Goal: Information Seeking & Learning: Check status

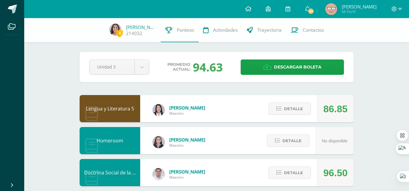
click at [286, 112] on span "Detalle" at bounding box center [293, 108] width 19 height 11
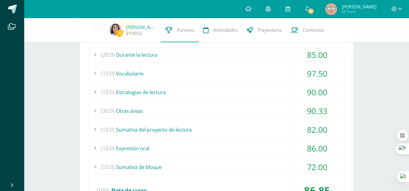
scroll to position [110, 0]
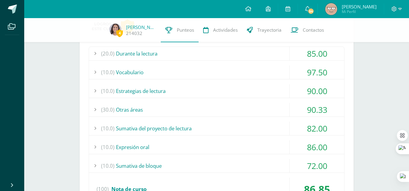
click at [225, 55] on div "(20.0) Durante la lectura" at bounding box center [216, 54] width 255 height 14
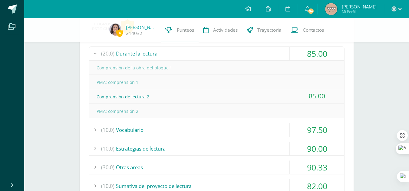
click at [211, 55] on div "(20.0) Durante la lectura" at bounding box center [216, 54] width 255 height 14
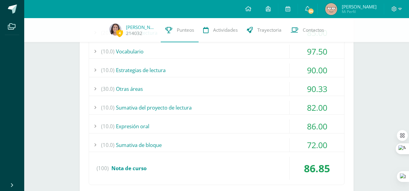
scroll to position [132, 0]
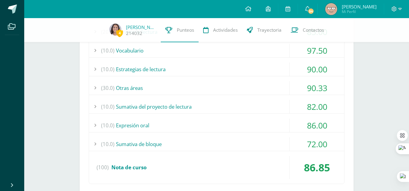
click at [162, 70] on div "(10.0) Estrategias de lectura" at bounding box center [216, 70] width 255 height 14
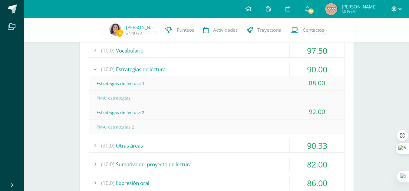
click at [162, 70] on div "(10.0) Estrategias de lectura" at bounding box center [216, 70] width 255 height 14
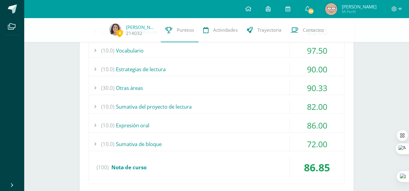
click at [154, 93] on div "(30.0) Otras áreas" at bounding box center [216, 88] width 255 height 14
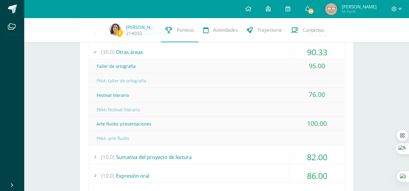
scroll to position [167, 0]
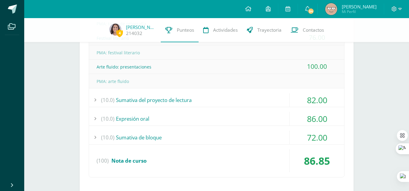
scroll to position [225, 0]
click at [175, 136] on div "(10.0) Sumativa de bloque" at bounding box center [216, 138] width 255 height 14
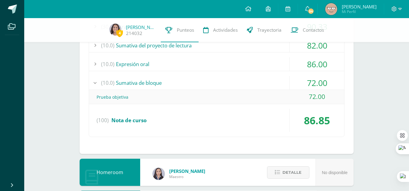
scroll to position [193, 0]
click at [166, 85] on div "(10.0) Sumativa de bloque" at bounding box center [216, 84] width 255 height 14
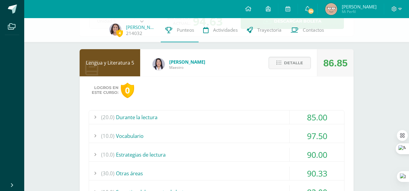
scroll to position [46, 0]
click at [293, 62] on span "Detalle" at bounding box center [293, 63] width 19 height 11
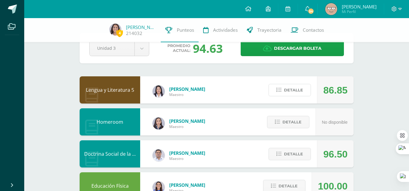
scroll to position [17, 0]
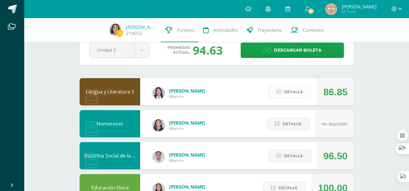
click at [290, 93] on span "Detalle" at bounding box center [293, 91] width 19 height 11
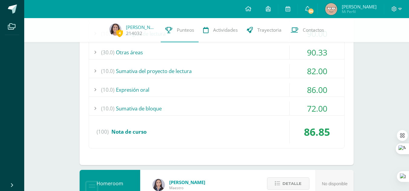
scroll to position [167, 0]
click at [175, 88] on div "(10.0) Expresión oral" at bounding box center [216, 90] width 255 height 14
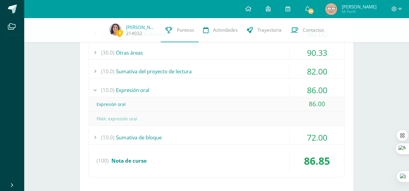
click at [163, 87] on div "(10.0) Expresión oral" at bounding box center [216, 90] width 255 height 14
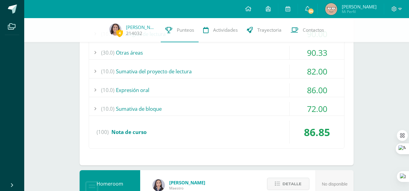
click at [185, 71] on div "(10.0) Sumativa del proyecto de lectura" at bounding box center [216, 72] width 255 height 14
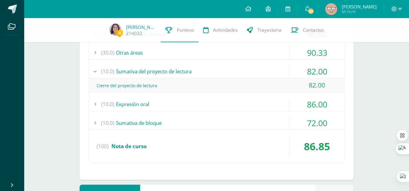
click at [185, 71] on div "(10.0) Sumativa del proyecto de lectura" at bounding box center [216, 72] width 255 height 14
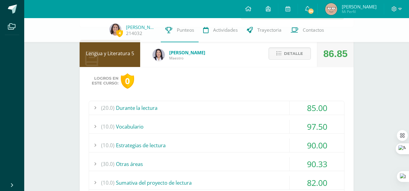
scroll to position [55, 0]
click at [286, 56] on span "Detalle" at bounding box center [293, 54] width 19 height 11
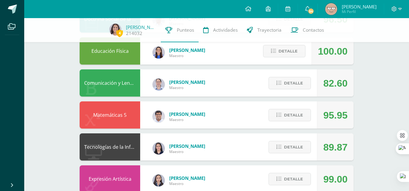
scroll to position [157, 0]
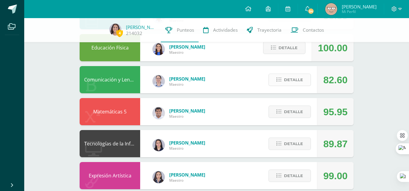
click at [302, 79] on span "Detalle" at bounding box center [293, 79] width 19 height 11
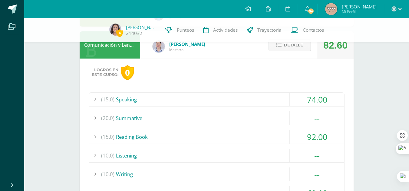
scroll to position [192, 0]
click at [244, 98] on div "(15.0) Speaking" at bounding box center [216, 100] width 255 height 14
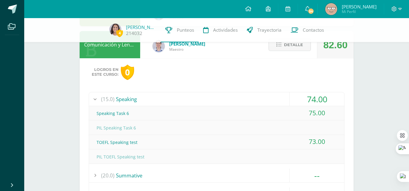
click at [244, 98] on div "(15.0) Speaking" at bounding box center [216, 100] width 255 height 14
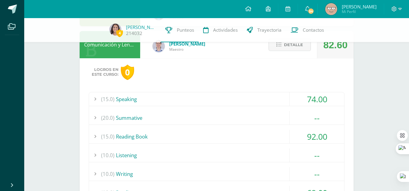
click at [244, 98] on div "(15.0) Speaking" at bounding box center [216, 100] width 255 height 14
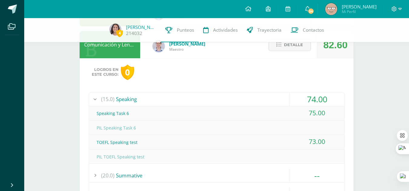
click at [244, 98] on div "(15.0) Speaking" at bounding box center [216, 100] width 255 height 14
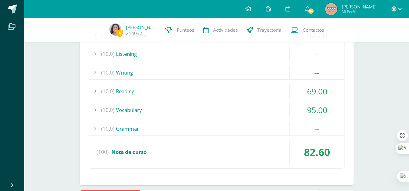
scroll to position [297, 0]
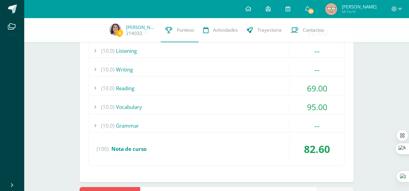
click at [175, 86] on div "(10.0) [GEOGRAPHIC_DATA]" at bounding box center [216, 89] width 255 height 14
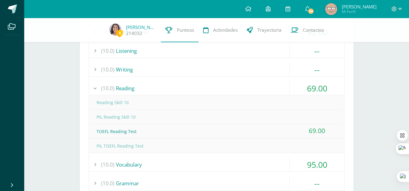
click at [175, 86] on div "(10.0) [GEOGRAPHIC_DATA]" at bounding box center [216, 89] width 255 height 14
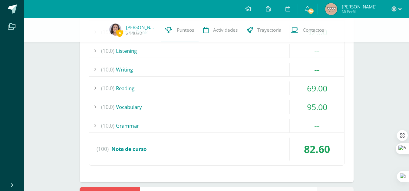
click at [164, 106] on div "(10.0) Vocabulary" at bounding box center [216, 107] width 255 height 14
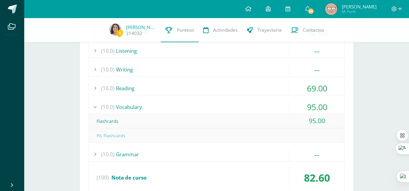
click at [164, 106] on div "(10.0) Vocabulary" at bounding box center [216, 107] width 255 height 14
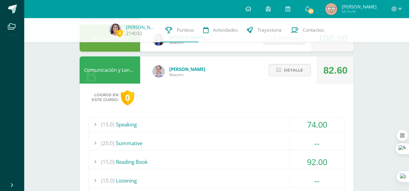
scroll to position [167, 0]
click at [283, 75] on button "Detalle" at bounding box center [289, 70] width 42 height 12
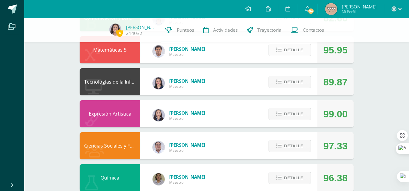
scroll to position [220, 0]
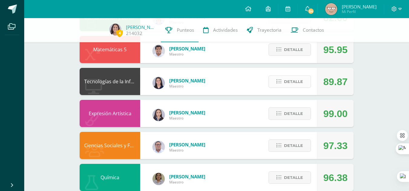
click at [294, 79] on span "Detalle" at bounding box center [293, 81] width 19 height 11
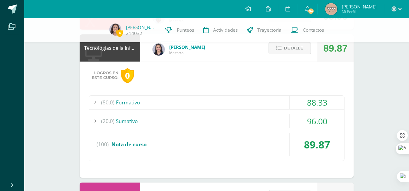
scroll to position [254, 0]
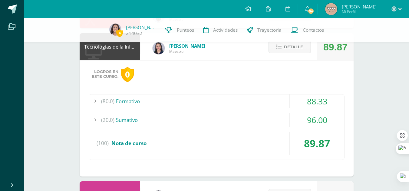
click at [243, 99] on div "(80.0) Formativo" at bounding box center [216, 102] width 255 height 14
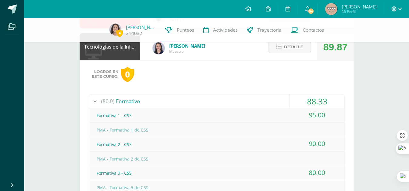
click at [230, 100] on div "(80.0) Formativo" at bounding box center [216, 102] width 255 height 14
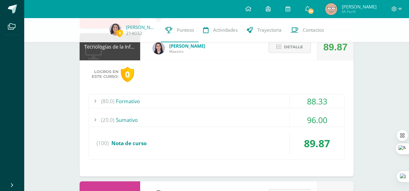
click at [282, 48] on button "Detalle" at bounding box center [289, 47] width 42 height 12
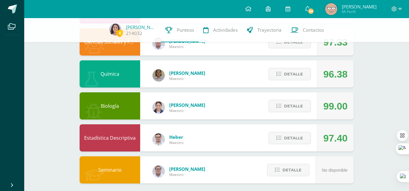
scroll to position [328, 0]
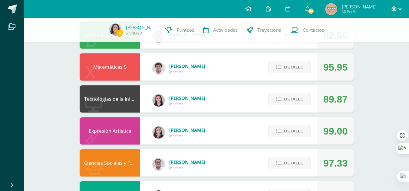
scroll to position [202, 0]
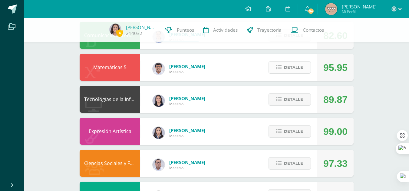
click at [298, 70] on span "Detalle" at bounding box center [293, 67] width 19 height 11
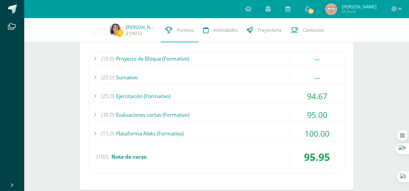
scroll to position [265, 0]
click at [144, 76] on div "(20.0) [GEOGRAPHIC_DATA]" at bounding box center [216, 77] width 255 height 14
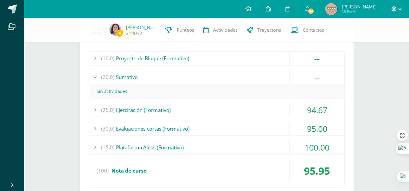
click at [138, 80] on div "(20.0) [GEOGRAPHIC_DATA]" at bounding box center [216, 77] width 255 height 14
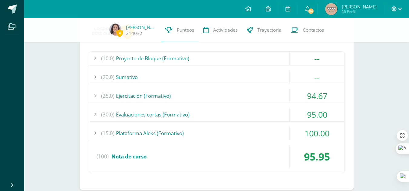
click at [137, 94] on div "(25.0) Ejercitación (Formativo)" at bounding box center [216, 96] width 255 height 14
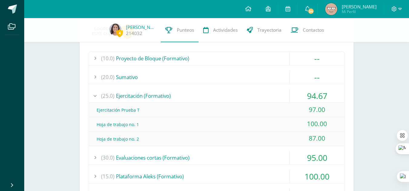
click at [137, 98] on div "(25.0) Ejercitación (Formativo)" at bounding box center [216, 96] width 255 height 14
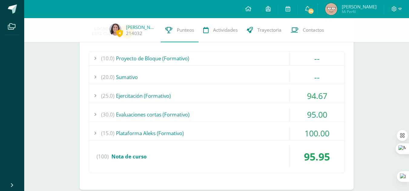
click at [137, 97] on div "(25.0) Ejercitación (Formativo)" at bounding box center [216, 96] width 255 height 14
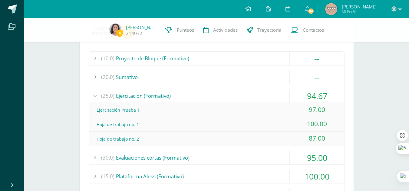
click at [137, 97] on div "(25.0) Ejercitación (Formativo)" at bounding box center [216, 96] width 255 height 14
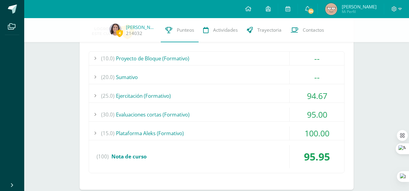
click at [146, 94] on div "(25.0) Ejercitación (Formativo)" at bounding box center [216, 96] width 255 height 14
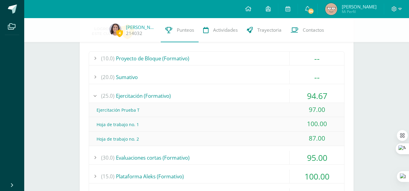
click at [146, 94] on div "(25.0) Ejercitación (Formativo)" at bounding box center [216, 96] width 255 height 14
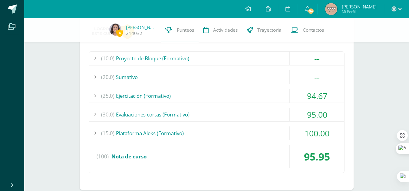
click at [139, 111] on div "(30.0) Evaluaciones cortas (Formativo)" at bounding box center [216, 115] width 255 height 14
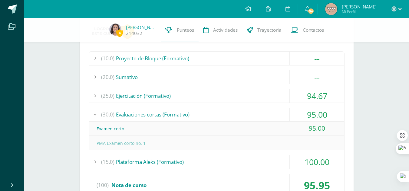
click at [145, 114] on div "(30.0) Evaluaciones cortas (Formativo)" at bounding box center [216, 115] width 255 height 14
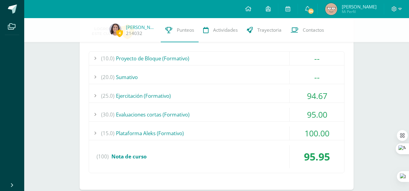
click at [137, 132] on div "(15.0) Plataforma Aleks (Formativo)" at bounding box center [216, 134] width 255 height 14
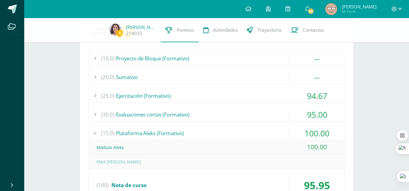
click at [137, 132] on div "(15.0) Plataforma Aleks (Formativo)" at bounding box center [216, 134] width 255 height 14
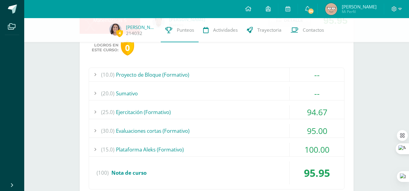
scroll to position [249, 0]
